Goal: Find specific page/section: Find specific page/section

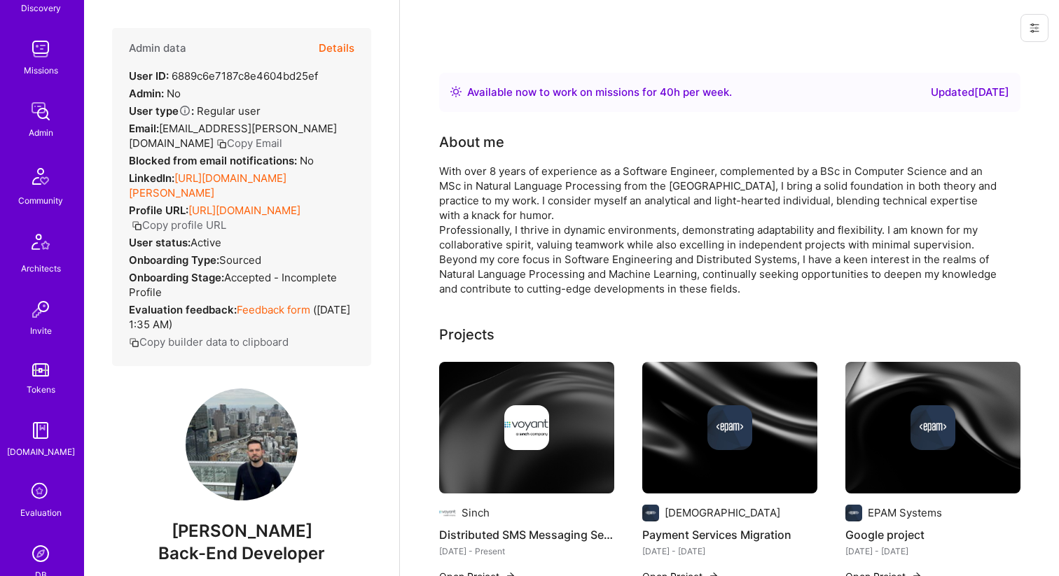
click at [345, 55] on button "Details" at bounding box center [337, 48] width 36 height 41
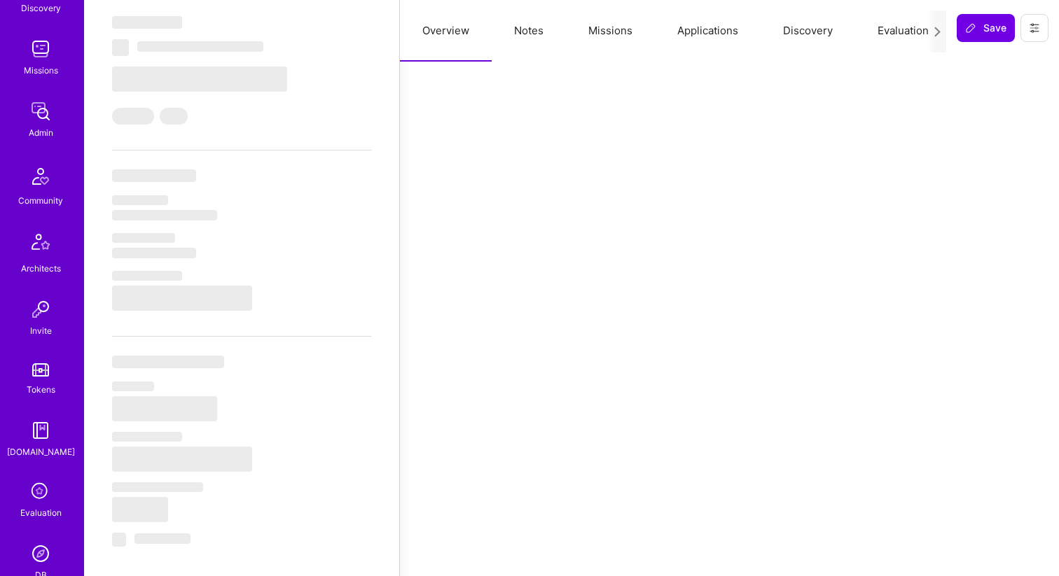
scroll to position [1170, 0]
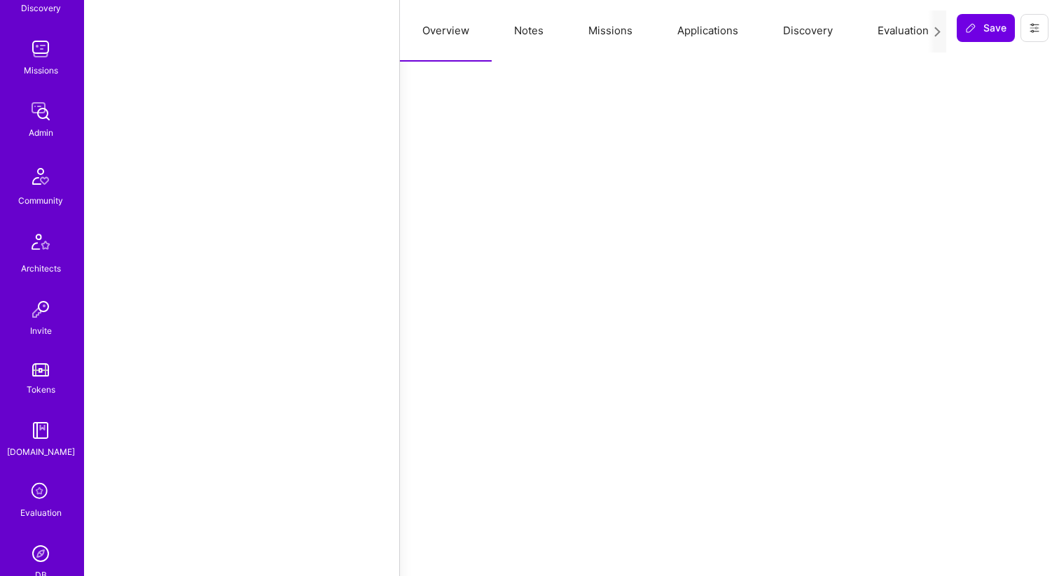
select select "Right Now"
select select "5"
select select "7"
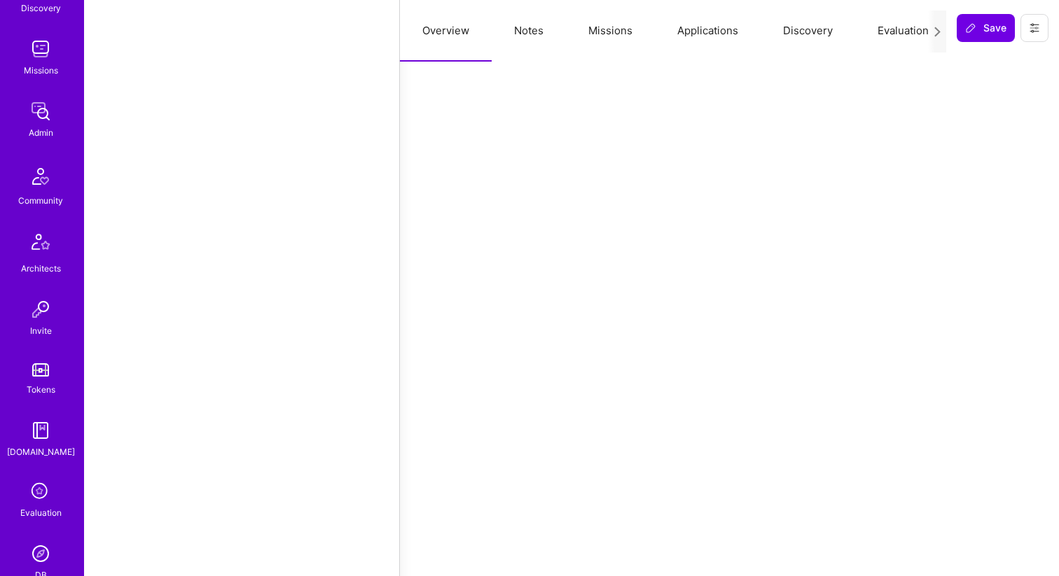
select select "RO"
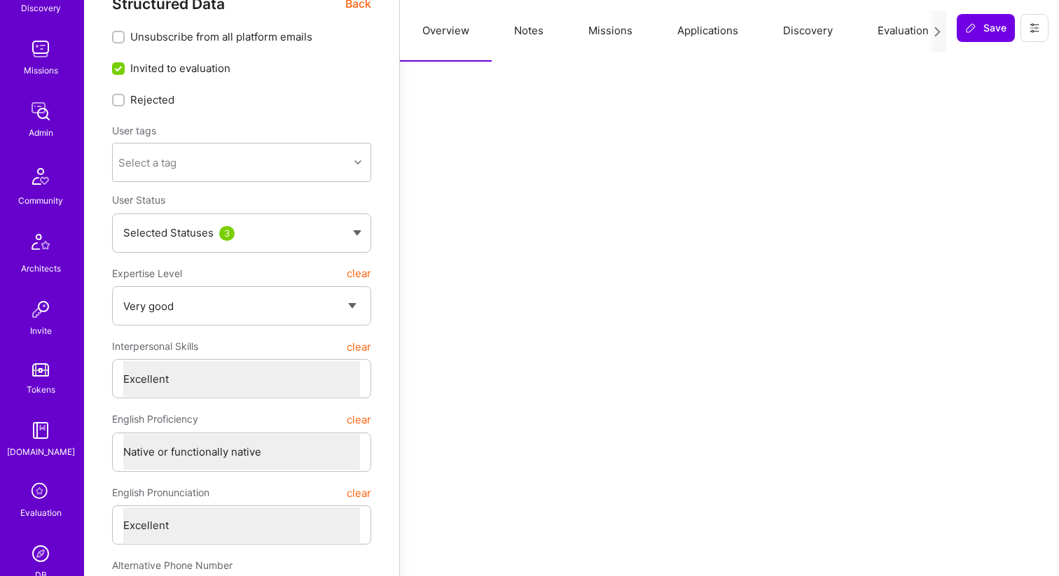
scroll to position [0, 0]
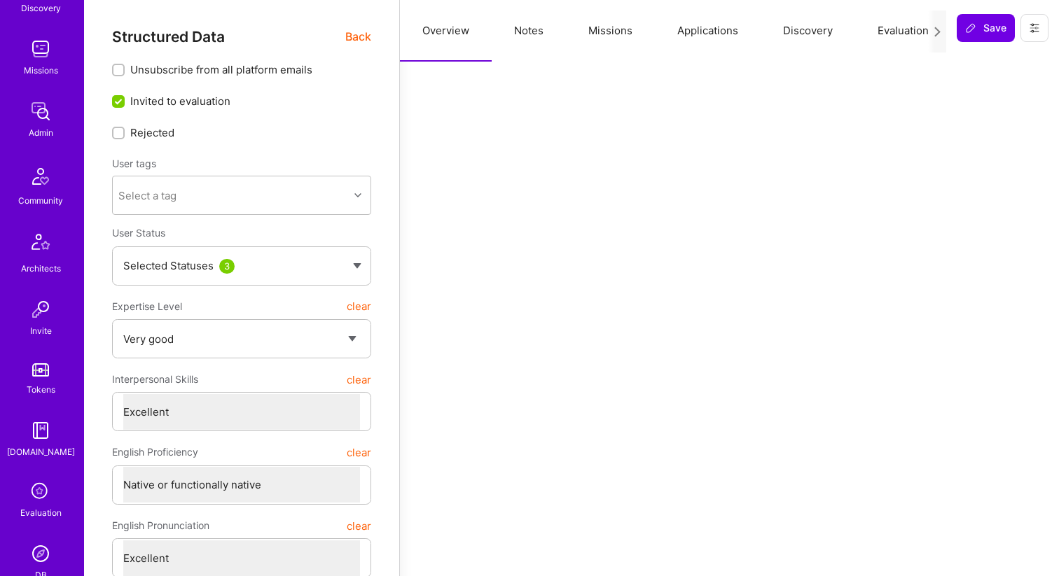
click at [618, 31] on button "Missions" at bounding box center [610, 31] width 89 height 62
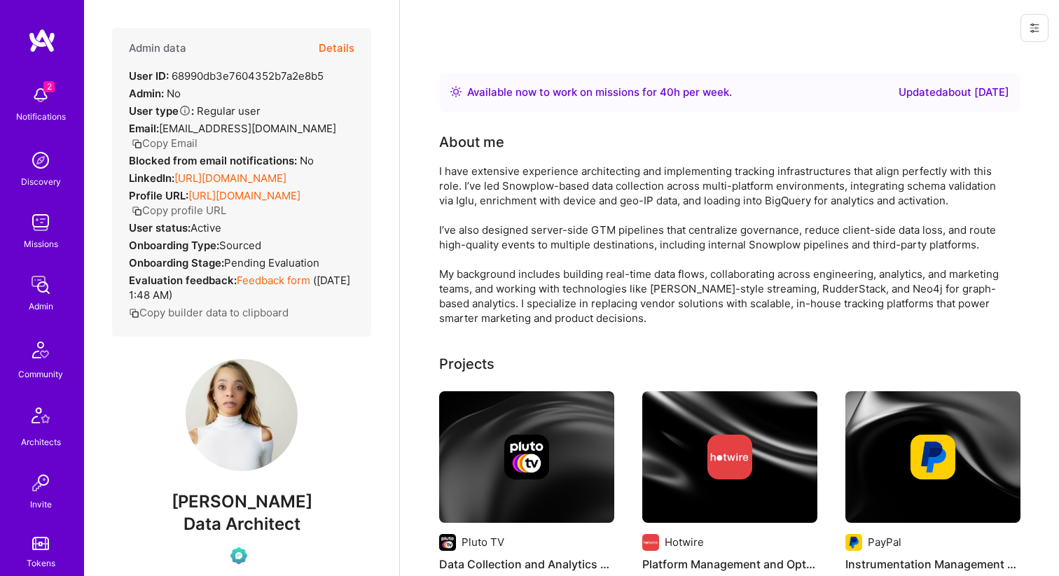
click at [267, 177] on link "[URL][DOMAIN_NAME]" at bounding box center [230, 178] width 112 height 13
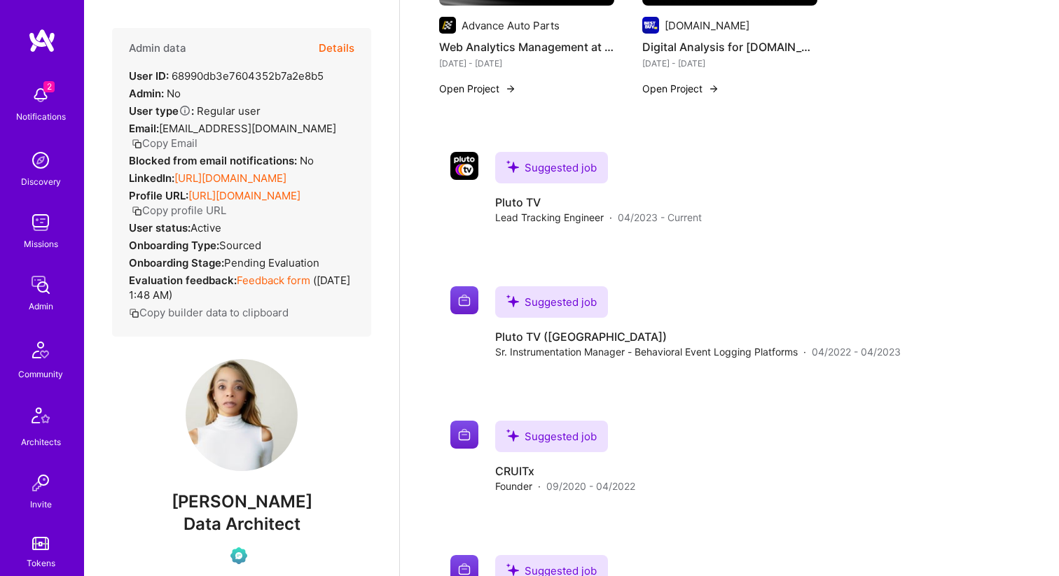
click at [335, 48] on button "Details" at bounding box center [337, 48] width 36 height 41
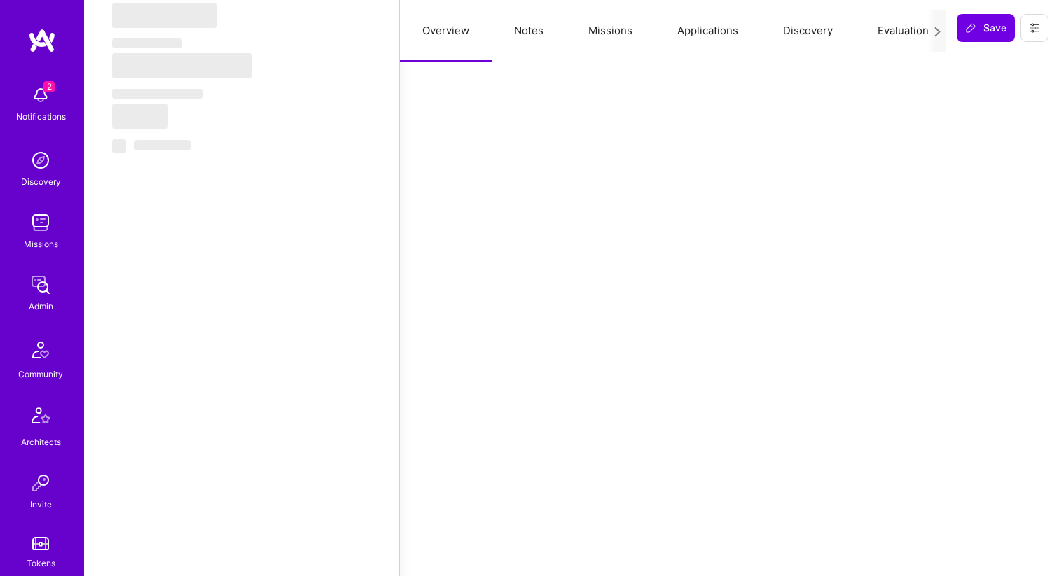
select select "Right Now"
select select "Verified"
select select "US"
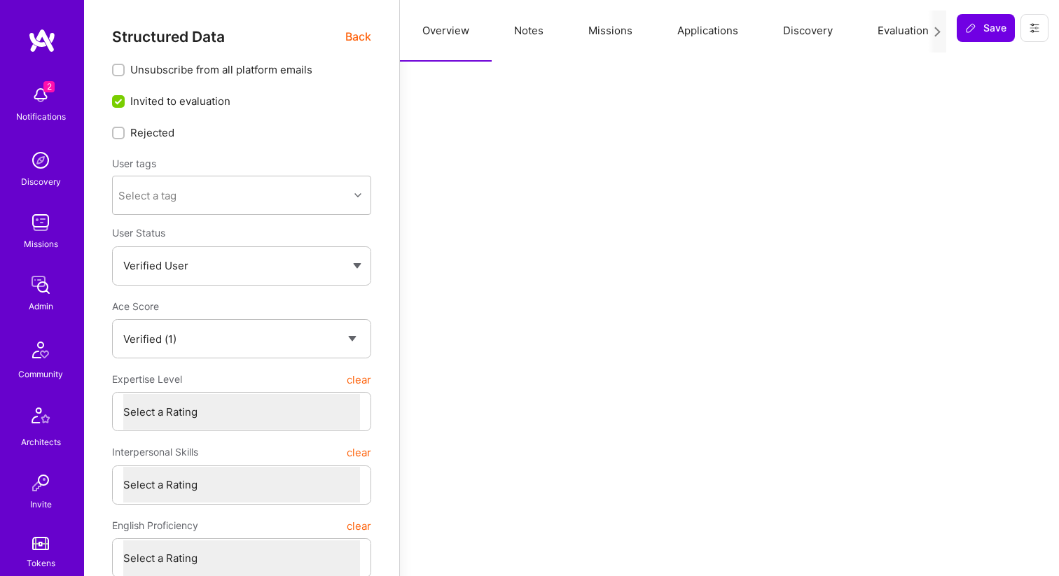
click at [604, 34] on button "Missions" at bounding box center [610, 31] width 89 height 62
